Goal: Task Accomplishment & Management: Complete application form

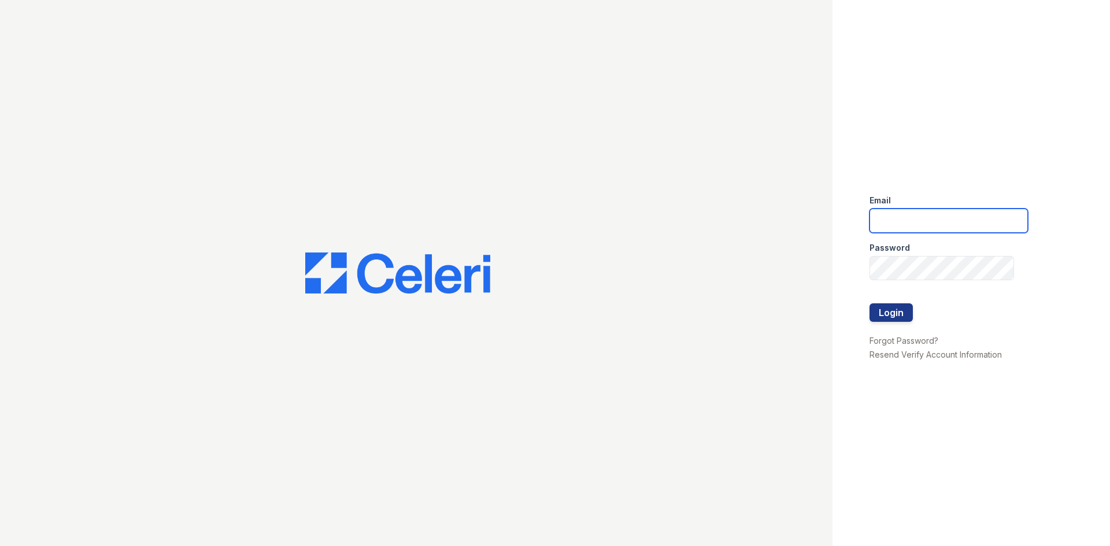
click at [894, 219] on input "email" at bounding box center [949, 221] width 158 height 24
drag, startPoint x: 925, startPoint y: 221, endPoint x: 830, endPoint y: 216, distance: 95.0
click at [830, 216] on div "Email reservemgr@thewoodruffway.com Password Login Forgot Password? Resend Veri…" at bounding box center [555, 273] width 1110 height 546
type input "[EMAIL_ADDRESS][DOMAIN_NAME]"
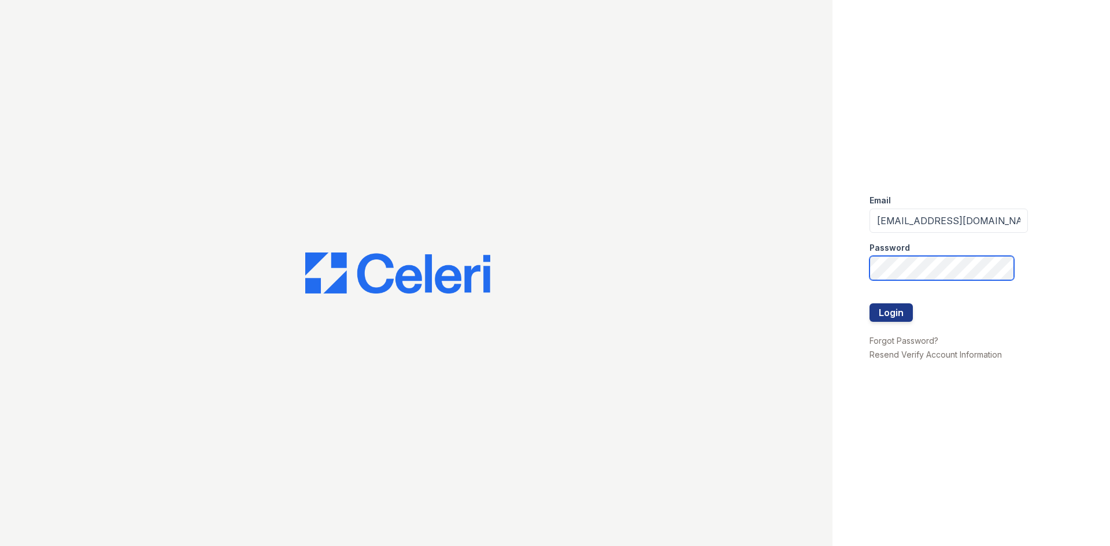
click at [870, 304] on button "Login" at bounding box center [891, 313] width 43 height 19
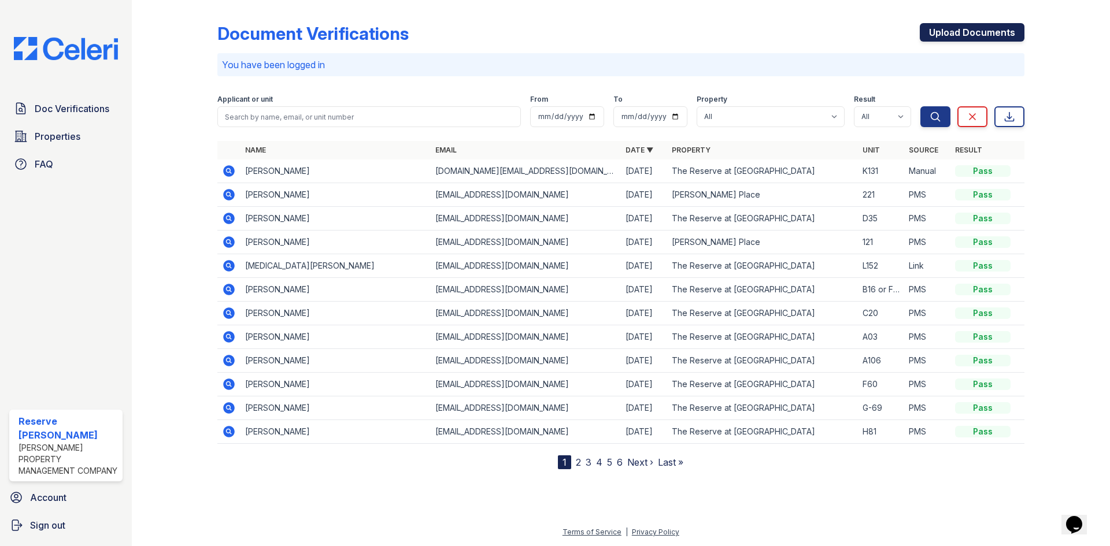
click at [959, 35] on link "Upload Documents" at bounding box center [972, 32] width 105 height 19
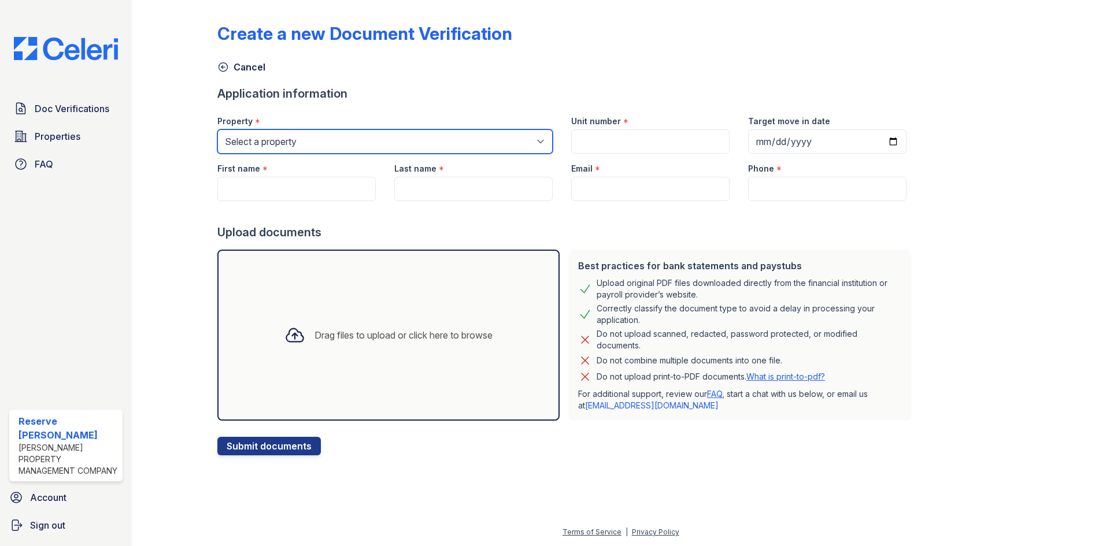
click at [354, 149] on select "Select a property Reaves Place The Reserve at Anderson" at bounding box center [384, 142] width 335 height 24
select select "4610"
click at [217, 130] on select "Select a property Reaves Place The Reserve at Anderson" at bounding box center [384, 142] width 335 height 24
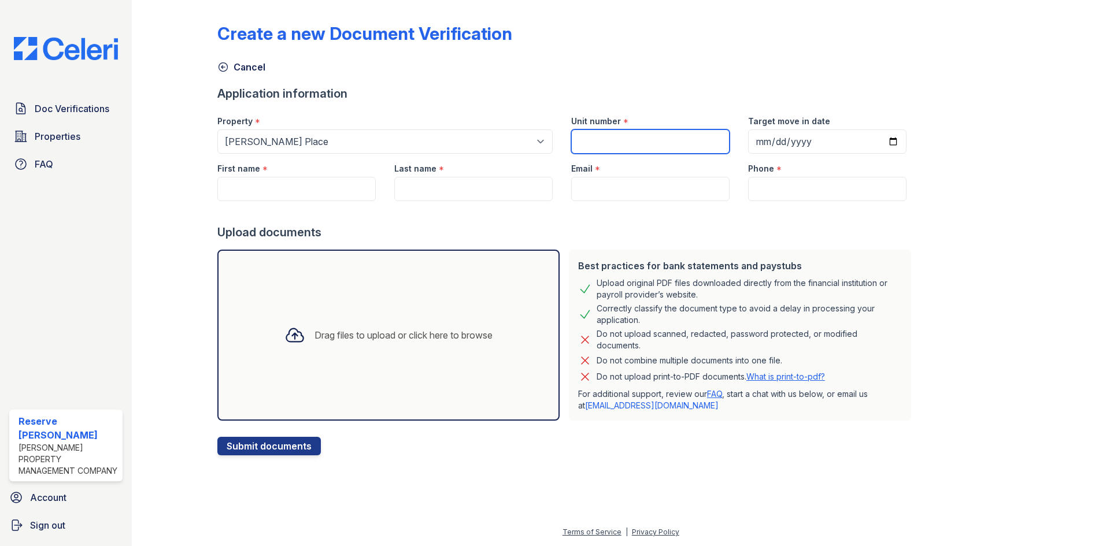
click at [603, 132] on input "Unit number" at bounding box center [650, 142] width 158 height 24
type input "127"
click at [308, 186] on input "First name" at bounding box center [296, 189] width 158 height 24
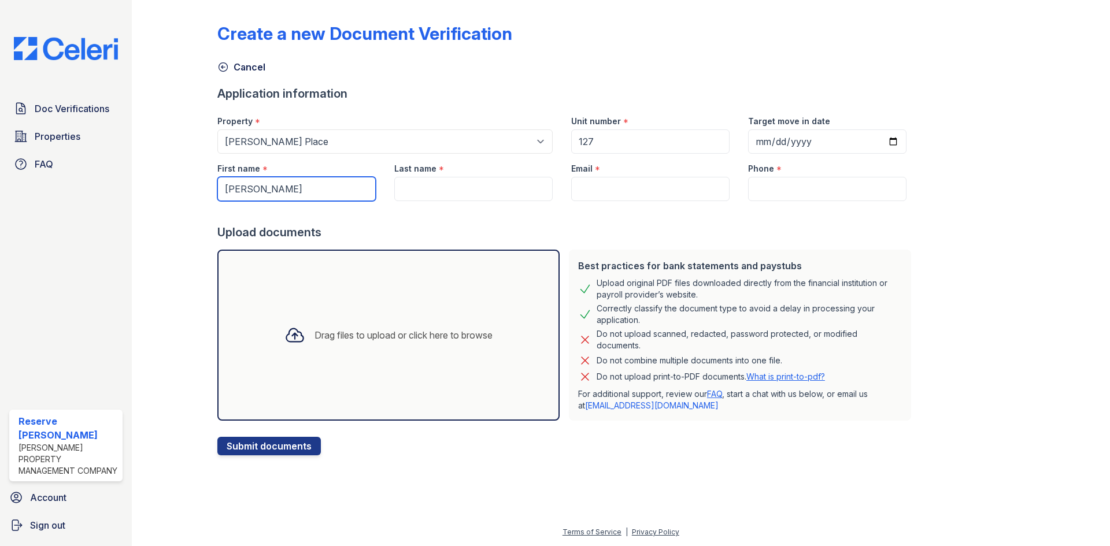
type input "[PERSON_NAME]"
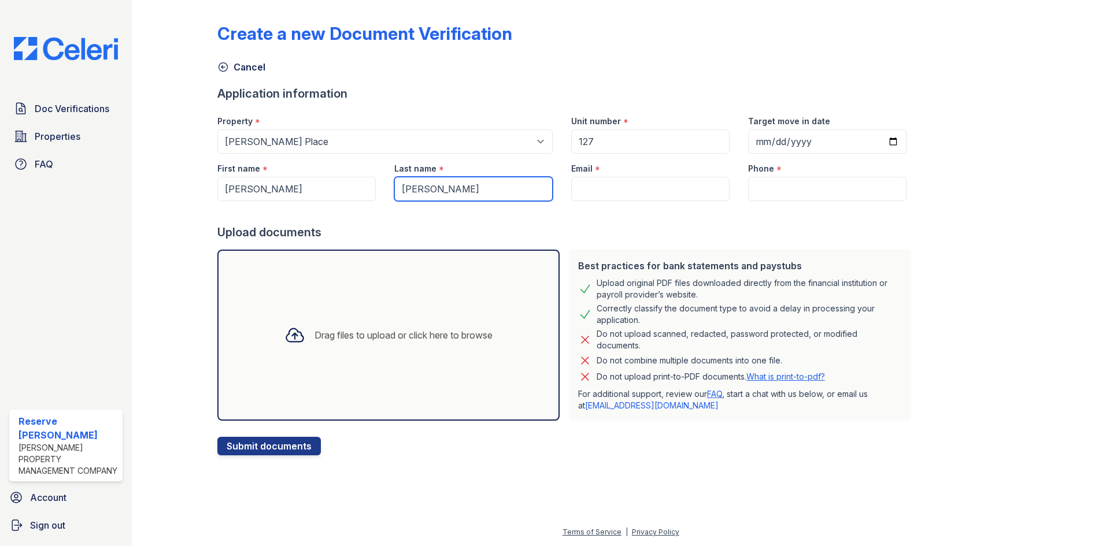
type input "[PERSON_NAME]"
click at [629, 183] on input "Email" at bounding box center [650, 189] width 158 height 24
paste input "[EMAIL_ADDRESS][DOMAIN_NAME]"
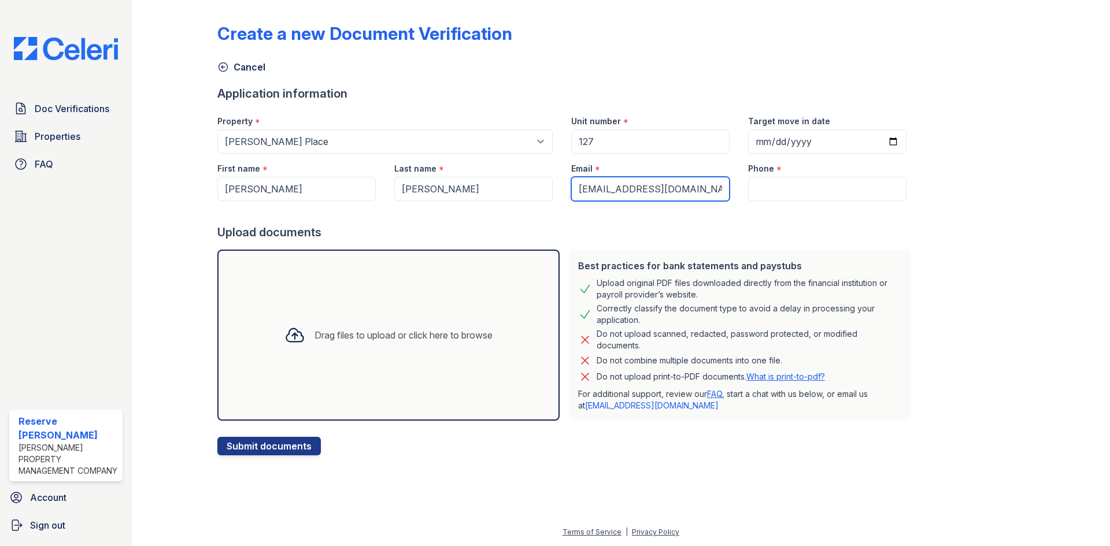
type input "[EMAIL_ADDRESS][DOMAIN_NAME]"
click at [807, 173] on div "Phone *" at bounding box center [827, 165] width 158 height 23
click at [805, 180] on input "Phone" at bounding box center [827, 189] width 158 height 24
paste input "(864) 934-2569"
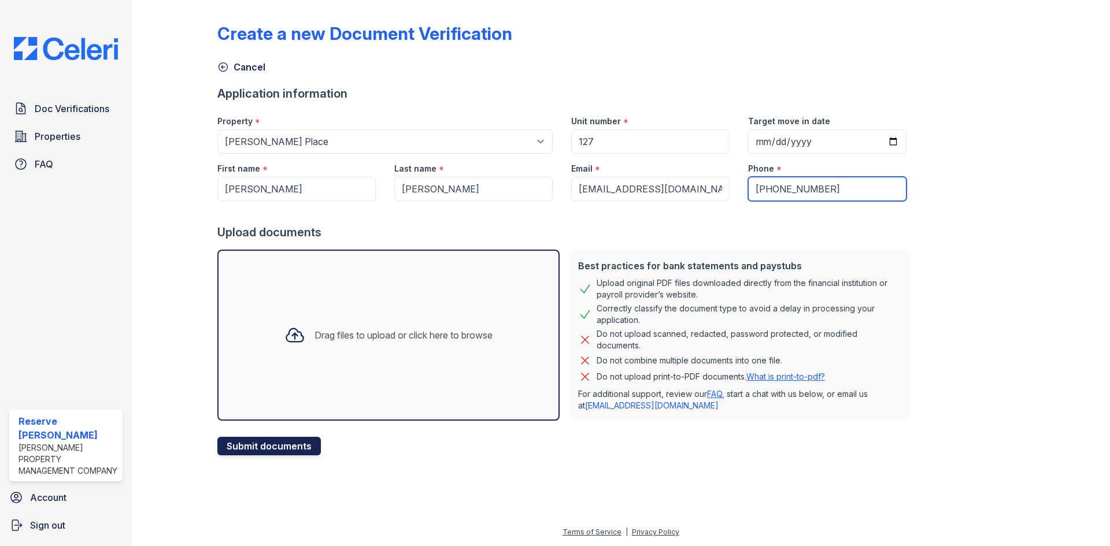
type input "(864) 934-2569"
click at [267, 455] on button "Submit documents" at bounding box center [269, 446] width 104 height 19
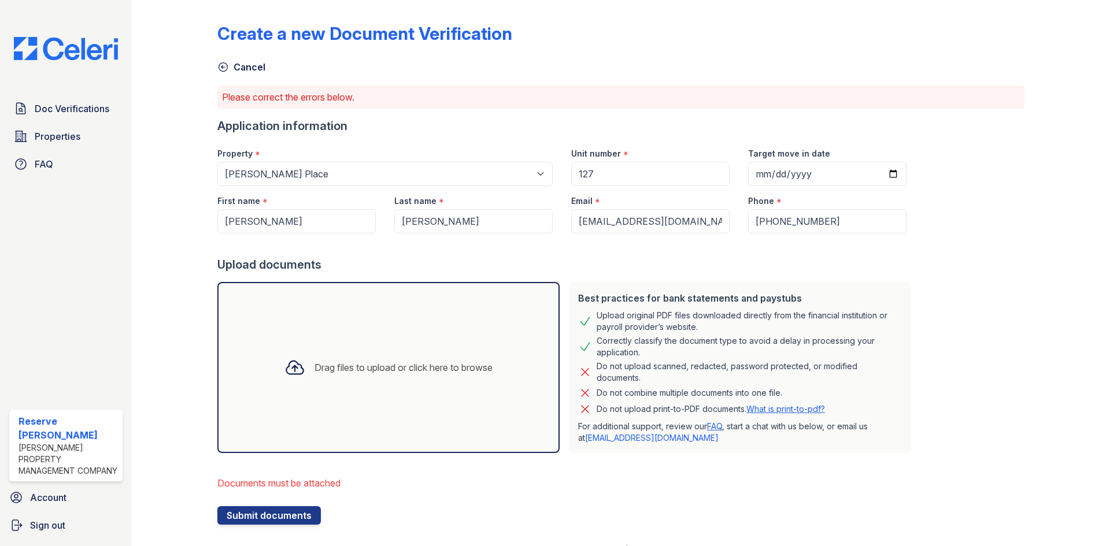
click at [293, 357] on div at bounding box center [295, 368] width 30 height 30
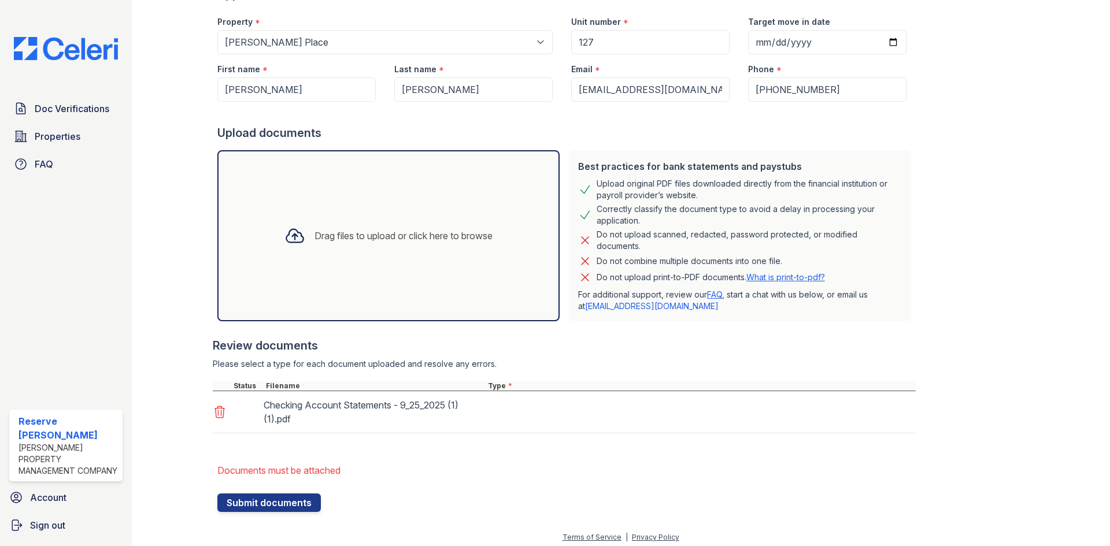
scroll to position [137, 0]
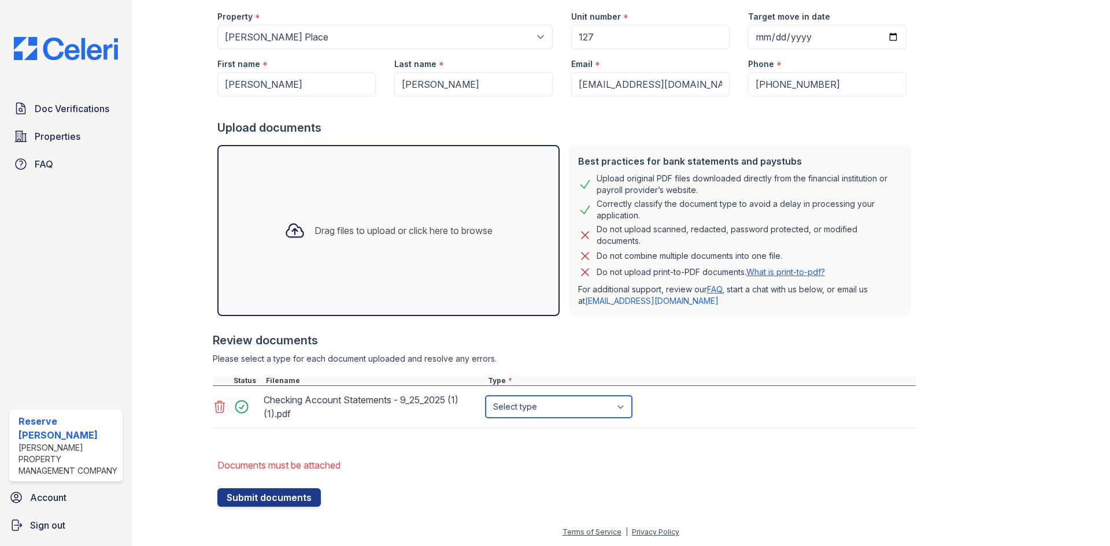
click at [534, 405] on select "Select type Paystub Bank Statement Offer Letter Tax Documents Benefit Award Let…" at bounding box center [559, 407] width 146 height 22
select select "bank_statement"
click at [486, 396] on select "Select type Paystub Bank Statement Offer Letter Tax Documents Benefit Award Let…" at bounding box center [559, 407] width 146 height 22
click at [365, 261] on div "Drag files to upload or click here to browse" at bounding box center [388, 230] width 342 height 171
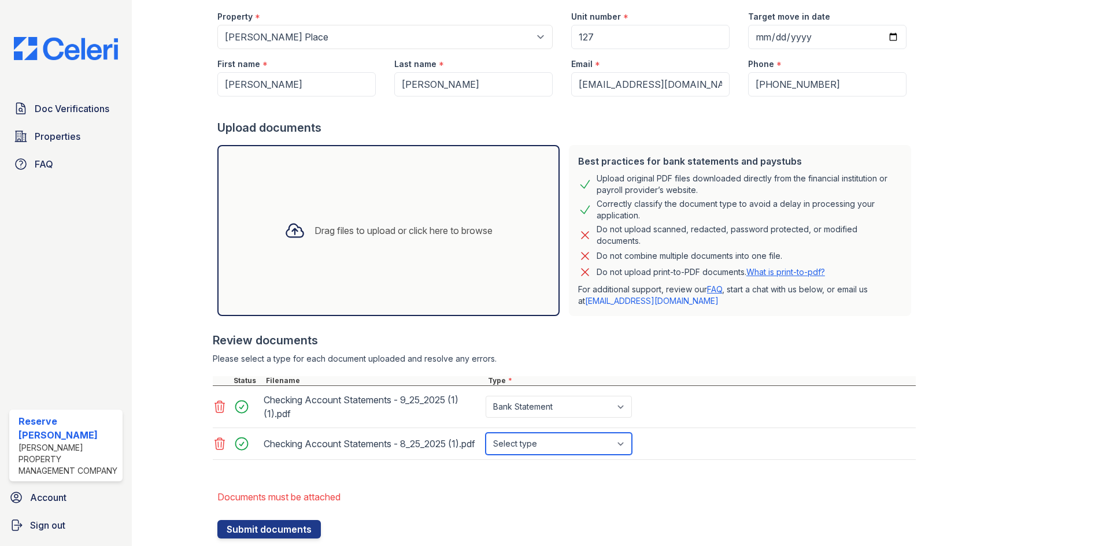
click at [516, 453] on select "Select type Paystub Bank Statement Offer Letter Tax Documents Benefit Award Let…" at bounding box center [559, 444] width 146 height 22
select select "bank_statement"
click at [486, 438] on select "Select type Paystub Bank Statement Offer Letter Tax Documents Benefit Award Let…" at bounding box center [559, 444] width 146 height 22
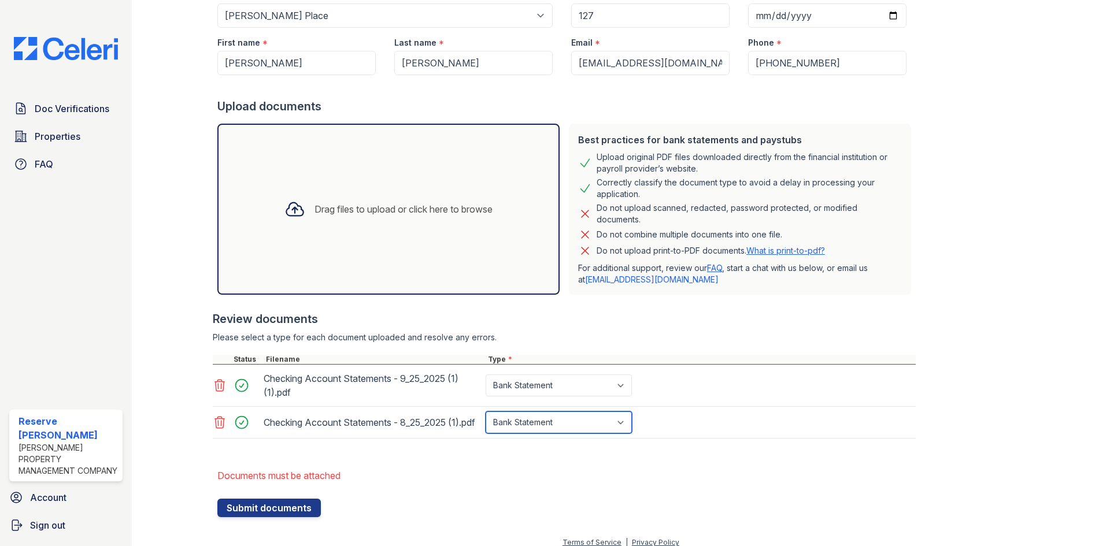
scroll to position [179, 0]
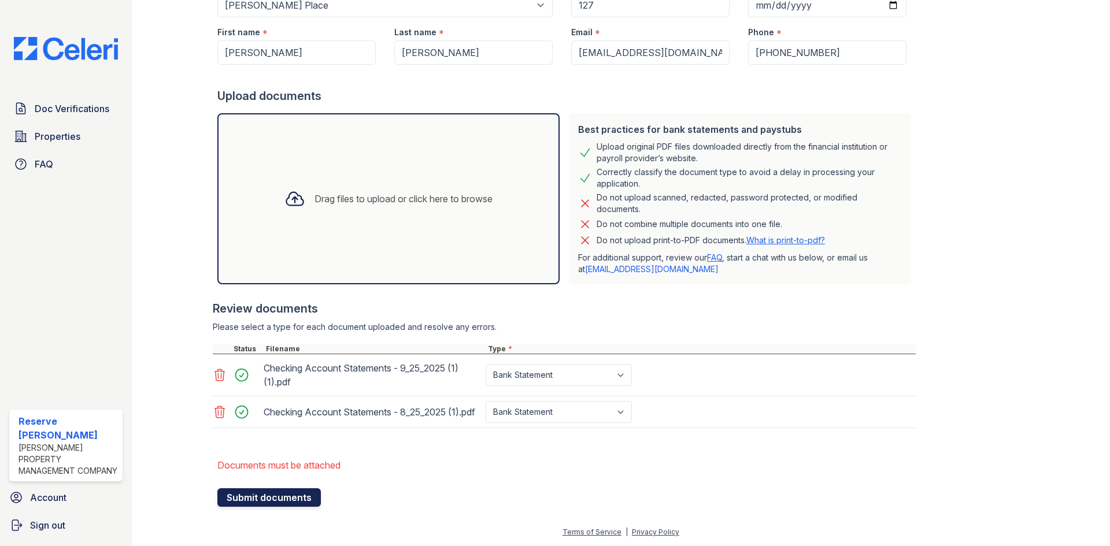
click at [282, 498] on button "Submit documents" at bounding box center [269, 498] width 104 height 19
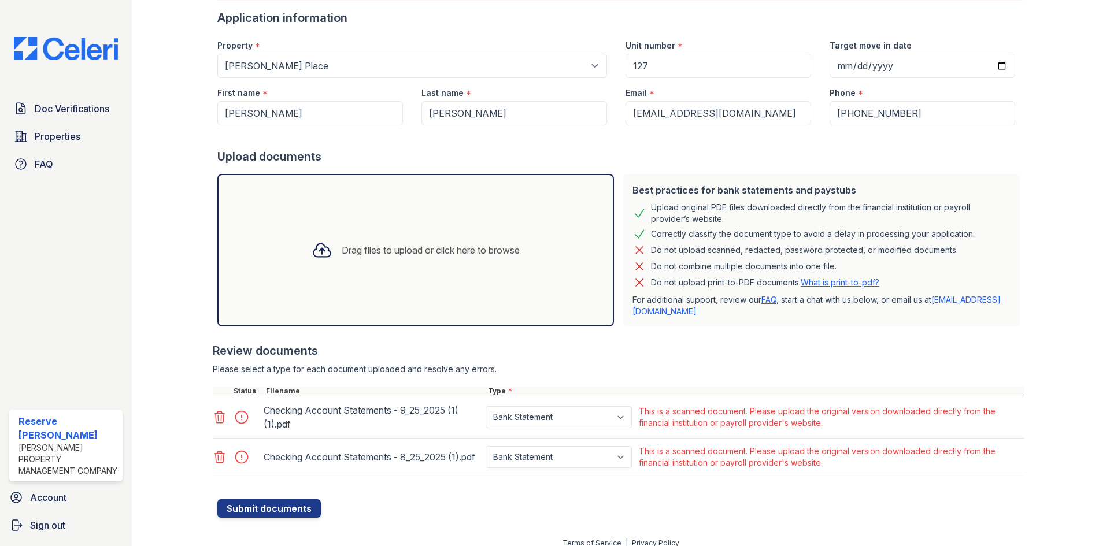
scroll to position [124, 0]
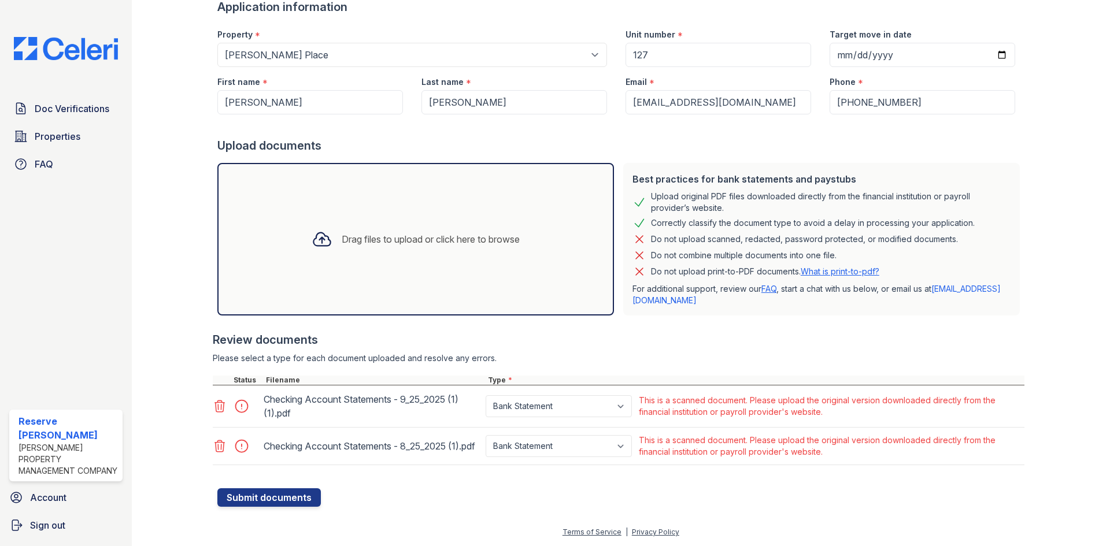
click at [220, 401] on icon at bounding box center [220, 407] width 10 height 12
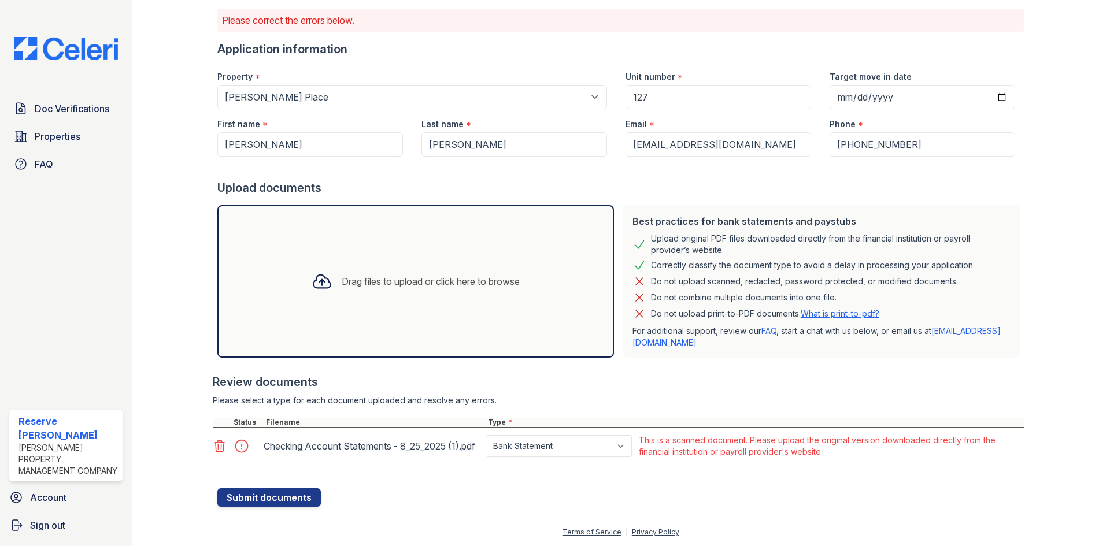
scroll to position [82, 0]
click at [220, 441] on icon at bounding box center [220, 446] width 14 height 14
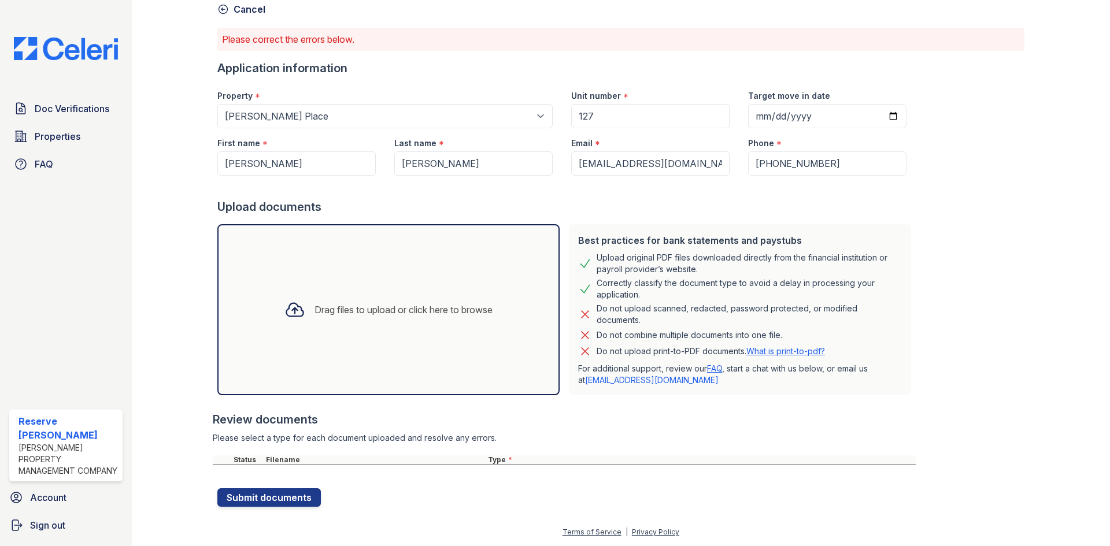
scroll to position [58, 0]
click at [282, 496] on button "Submit documents" at bounding box center [269, 498] width 104 height 19
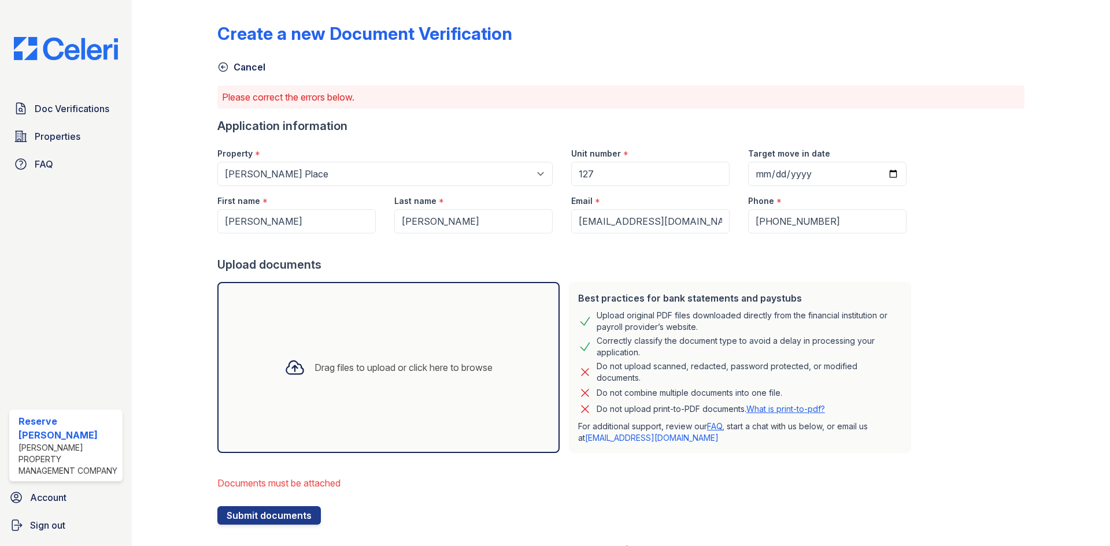
scroll to position [18, 0]
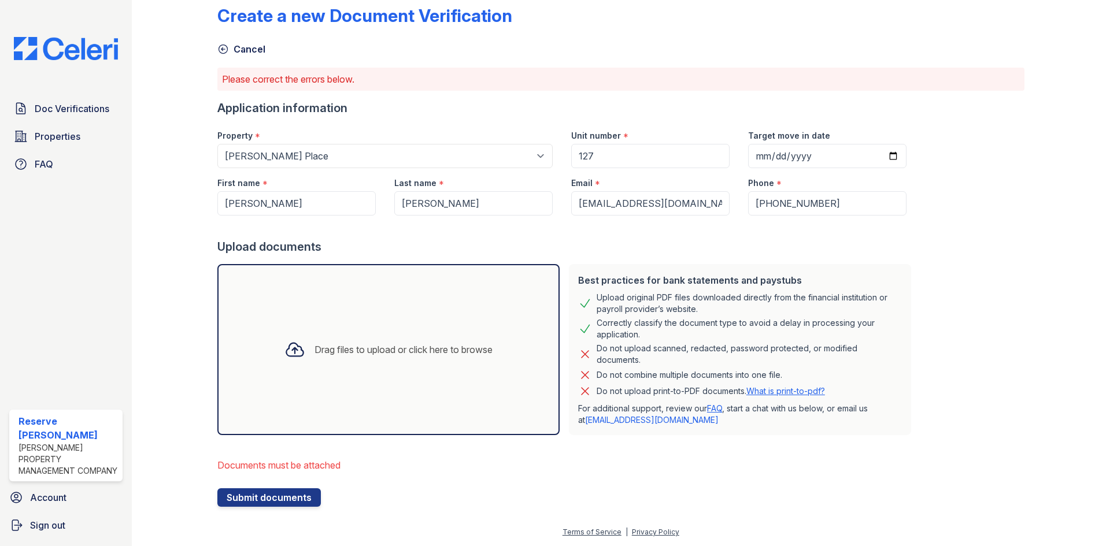
click at [264, 390] on div "Drag files to upload or click here to browse" at bounding box center [388, 349] width 342 height 171
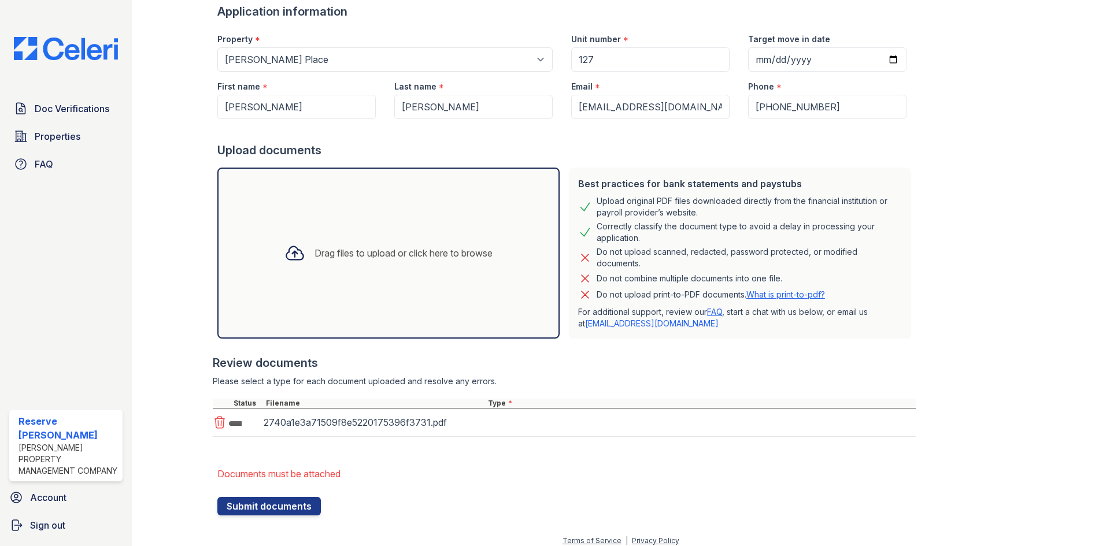
scroll to position [123, 0]
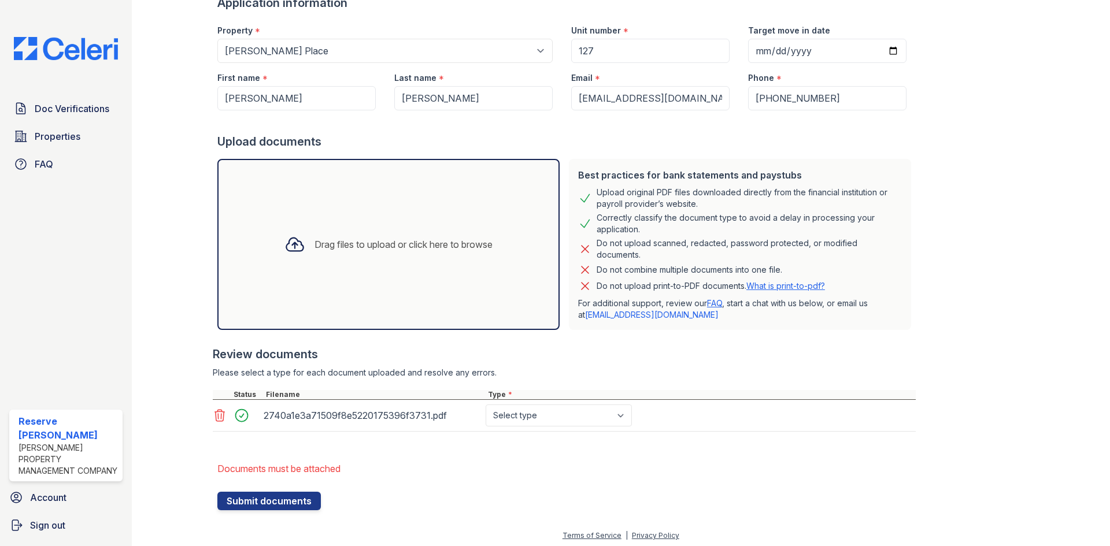
click at [337, 287] on div "Drag files to upload or click here to browse" at bounding box center [388, 244] width 342 height 171
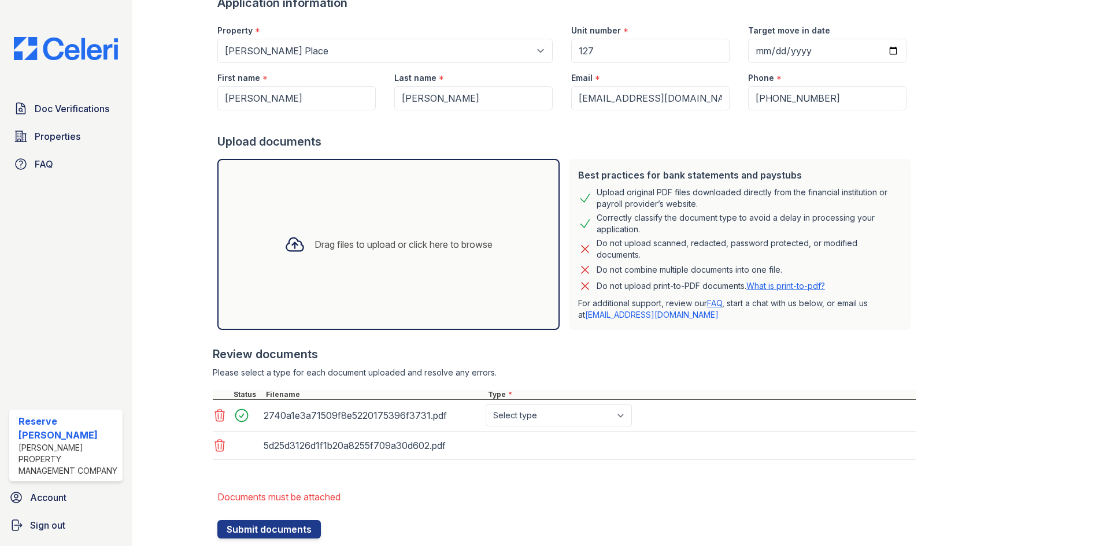
click at [316, 209] on div "Drag files to upload or click here to browse" at bounding box center [388, 244] width 342 height 171
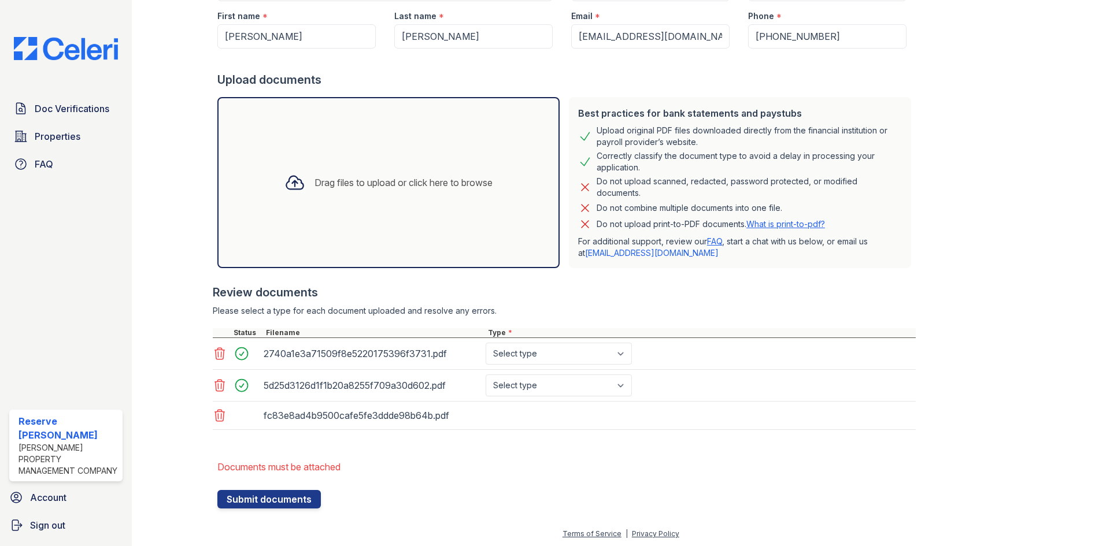
scroll to position [187, 0]
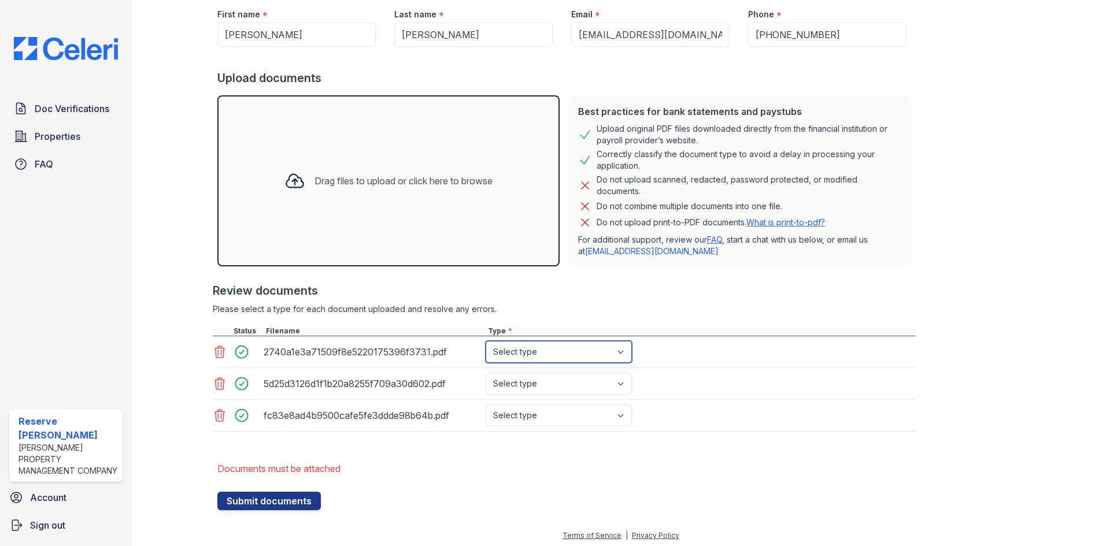
click at [533, 348] on select "Select type Paystub Bank Statement Offer Letter Tax Documents Benefit Award Let…" at bounding box center [559, 352] width 146 height 22
select select "paystub"
click at [486, 341] on select "Select type Paystub Bank Statement Offer Letter Tax Documents Benefit Award Let…" at bounding box center [559, 352] width 146 height 22
click at [537, 377] on select "Select type Paystub Bank Statement Offer Letter Tax Documents Benefit Award Let…" at bounding box center [559, 384] width 146 height 22
select select "paystub"
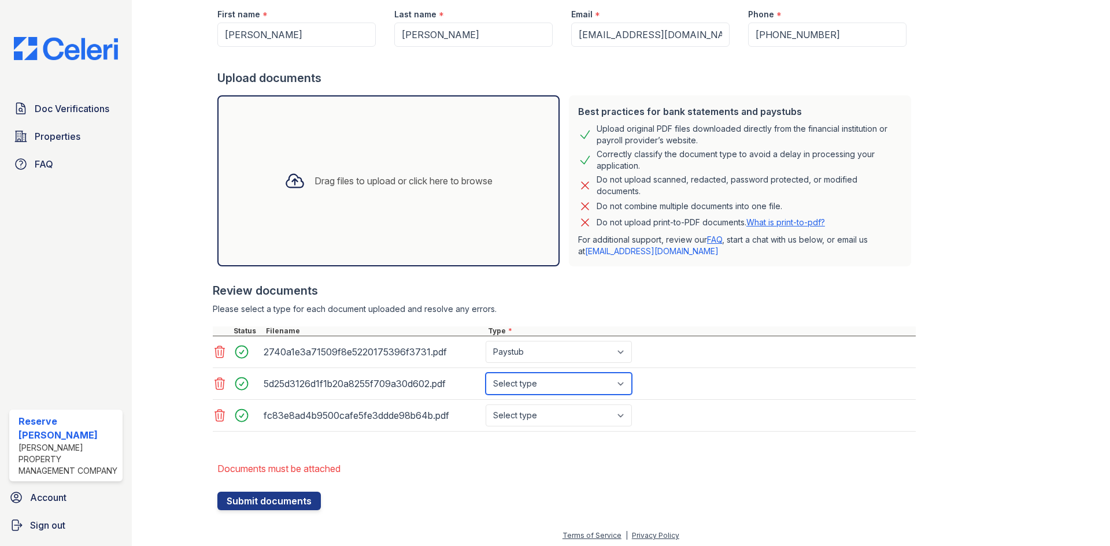
click at [486, 373] on select "Select type Paystub Bank Statement Offer Letter Tax Documents Benefit Award Let…" at bounding box center [559, 384] width 146 height 22
click at [537, 407] on select "Select type Paystub Bank Statement Offer Letter Tax Documents Benefit Award Let…" at bounding box center [559, 416] width 146 height 22
select select "paystub"
click at [486, 405] on select "Select type Paystub Bank Statement Offer Letter Tax Documents Benefit Award Let…" at bounding box center [559, 416] width 146 height 22
click at [477, 309] on div "Please select a type for each document uploaded and resolve any errors." at bounding box center [564, 310] width 703 height 12
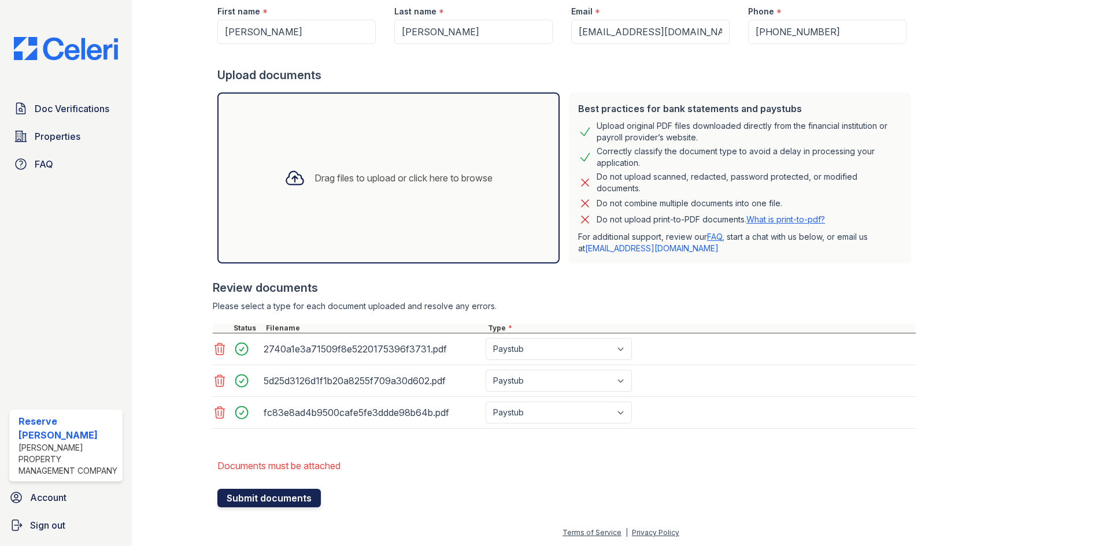
scroll to position [190, 0]
click at [284, 495] on button "Submit documents" at bounding box center [269, 498] width 104 height 19
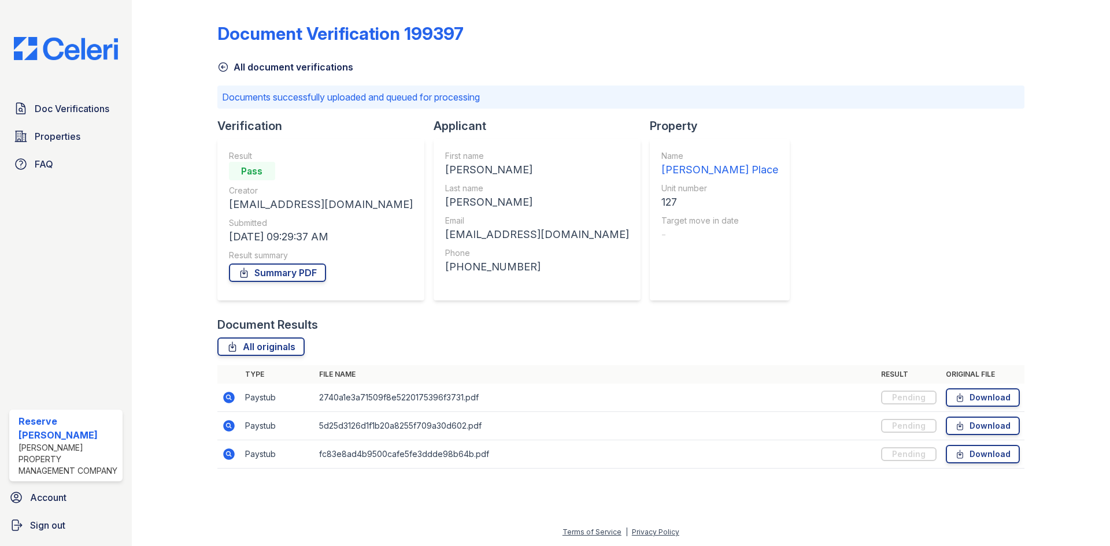
click at [226, 69] on icon at bounding box center [223, 67] width 12 height 12
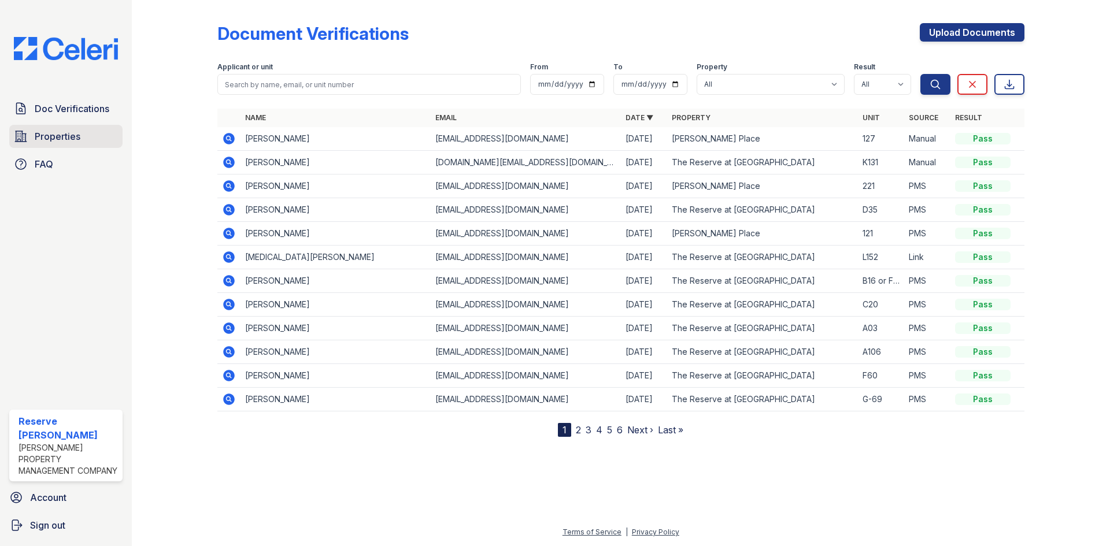
click at [45, 133] on span "Properties" at bounding box center [58, 137] width 46 height 14
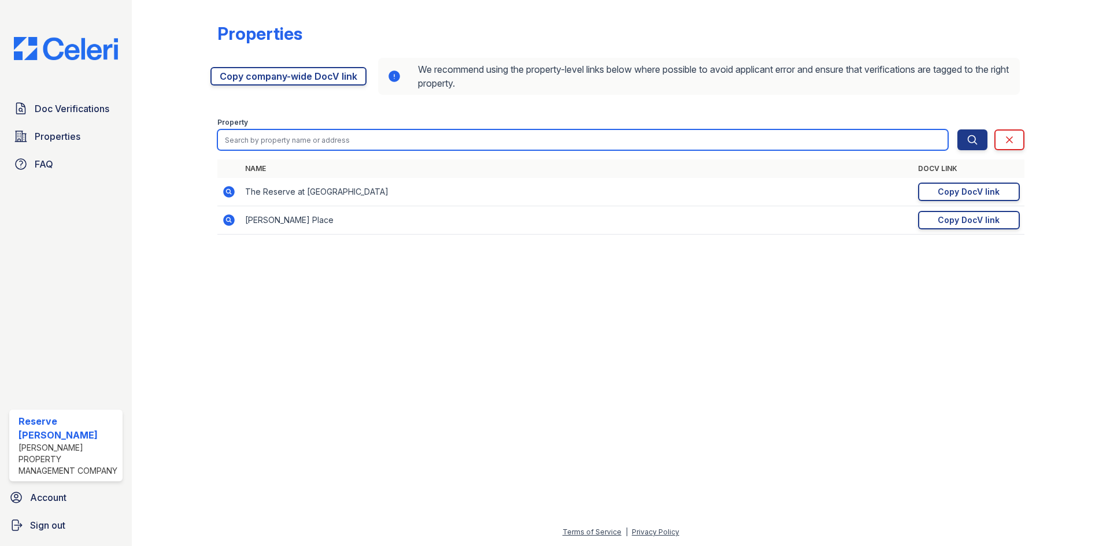
click at [435, 144] on input "search" at bounding box center [582, 140] width 731 height 21
type input "O"
type input "The"
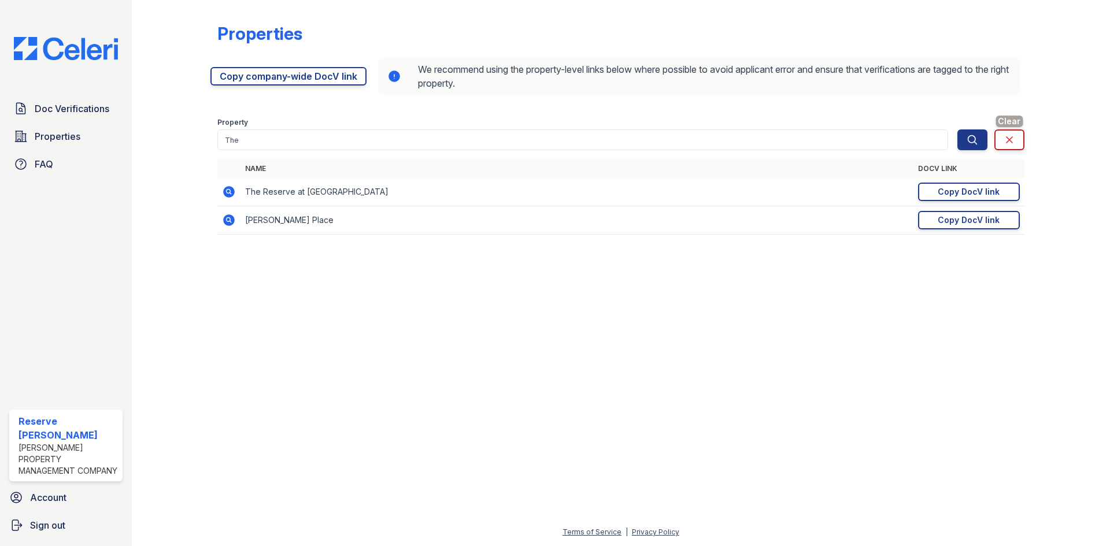
click at [1010, 139] on icon at bounding box center [1010, 140] width 6 height 6
click at [21, 108] on icon at bounding box center [21, 108] width 9 height 11
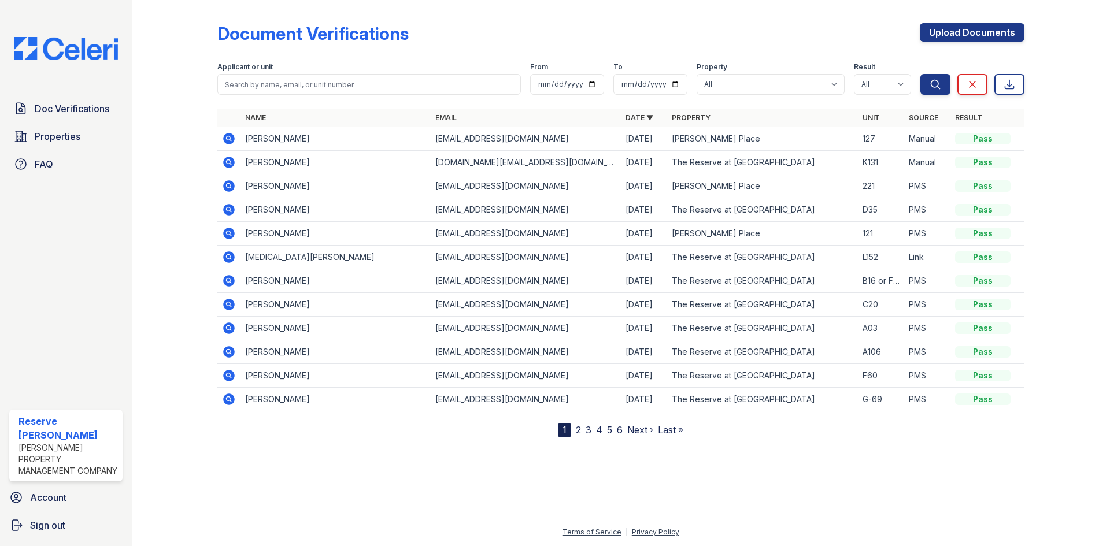
click at [304, 135] on td "[PERSON_NAME]" at bounding box center [336, 139] width 190 height 24
click at [228, 135] on icon at bounding box center [229, 139] width 12 height 12
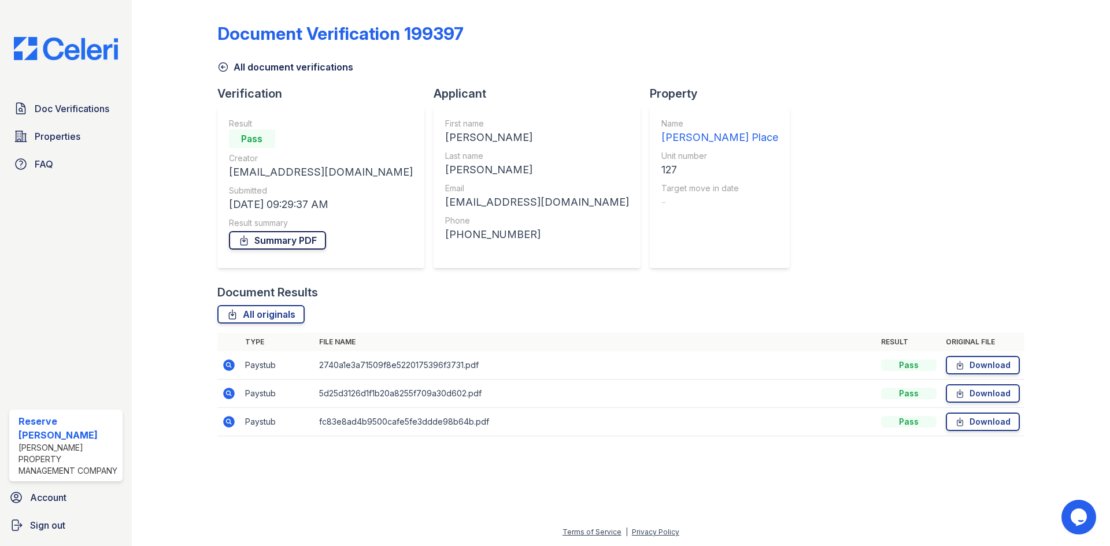
click at [290, 238] on link "Summary PDF" at bounding box center [277, 240] width 97 height 19
click at [234, 65] on link "All document verifications" at bounding box center [285, 67] width 136 height 14
